Goal: Task Accomplishment & Management: Complete application form

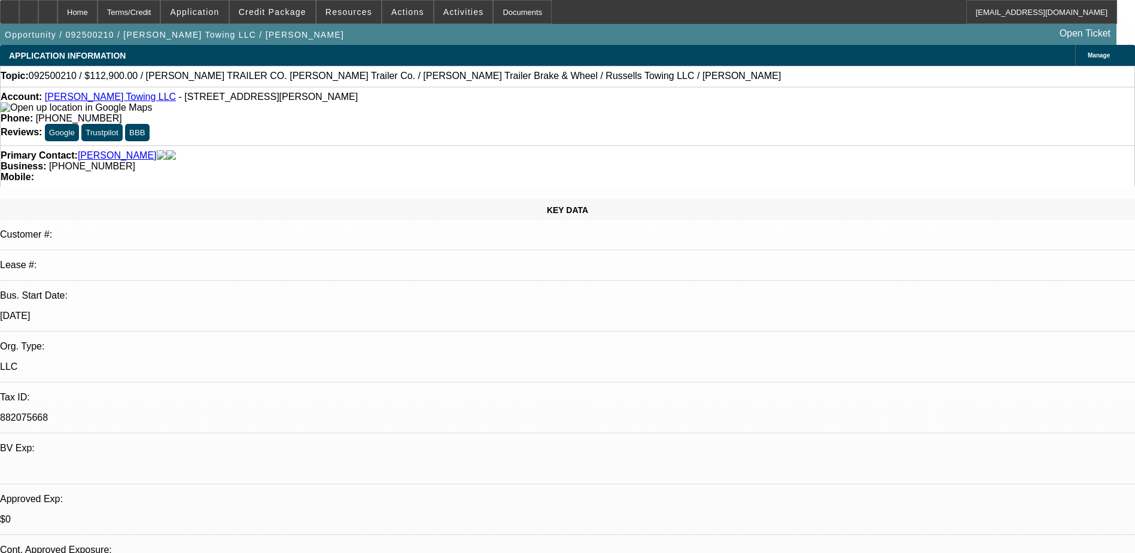
select select "0"
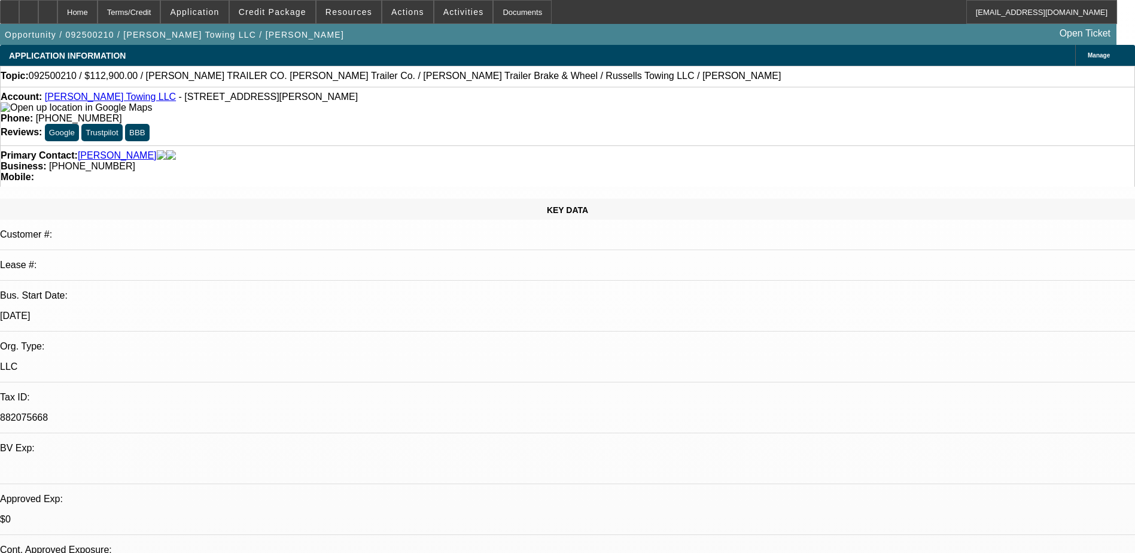
select select "0"
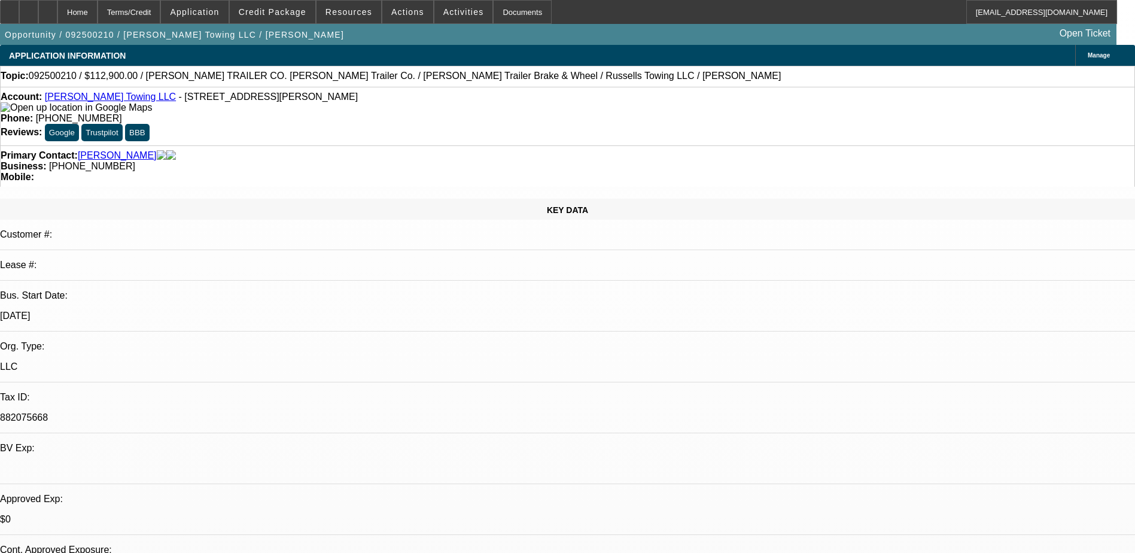
select select "0"
select select "0.1"
select select "1"
select select "3"
select select "6"
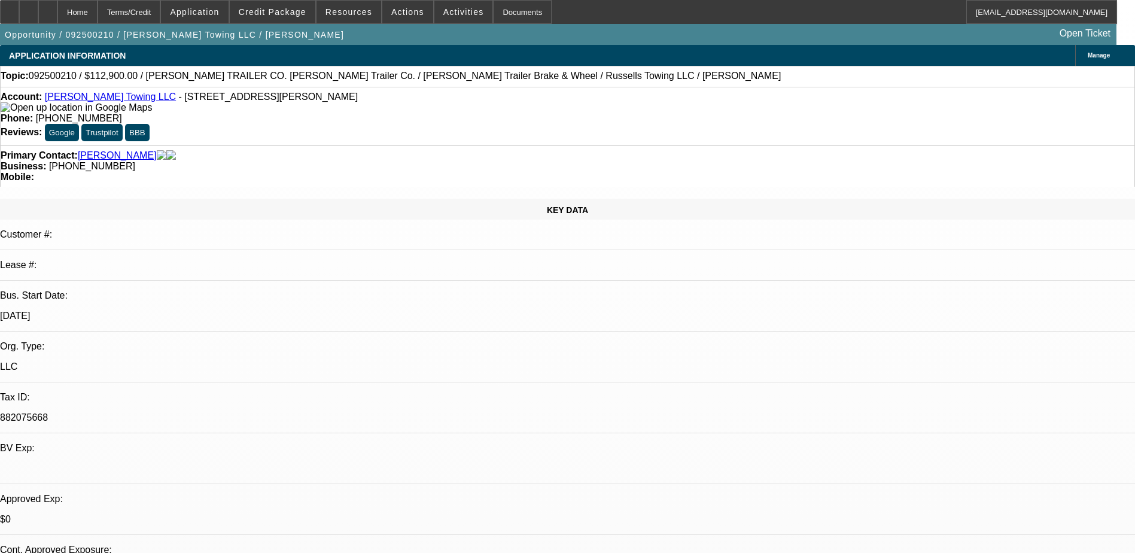
select select "1"
select select "3"
select select "6"
select select "1"
select select "3"
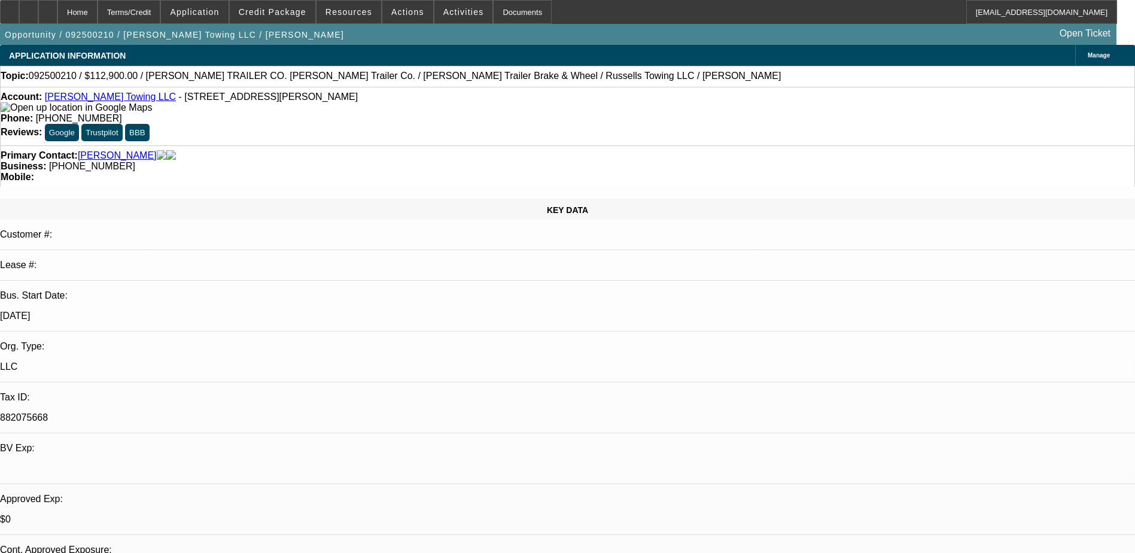
select select "6"
select select "1"
select select "3"
select select "4"
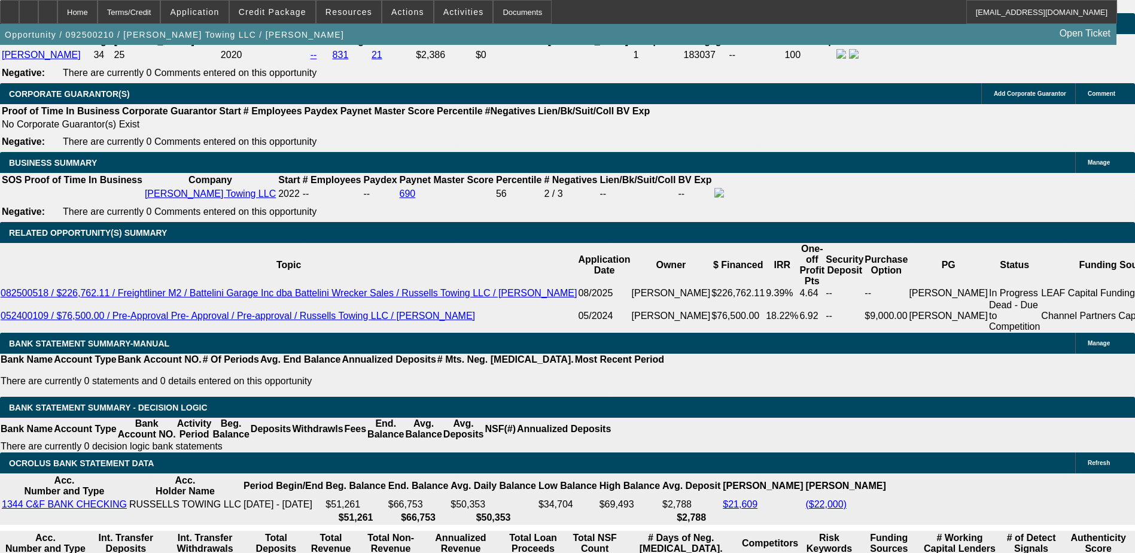
scroll to position [1756, 0]
